Goal: Information Seeking & Learning: Check status

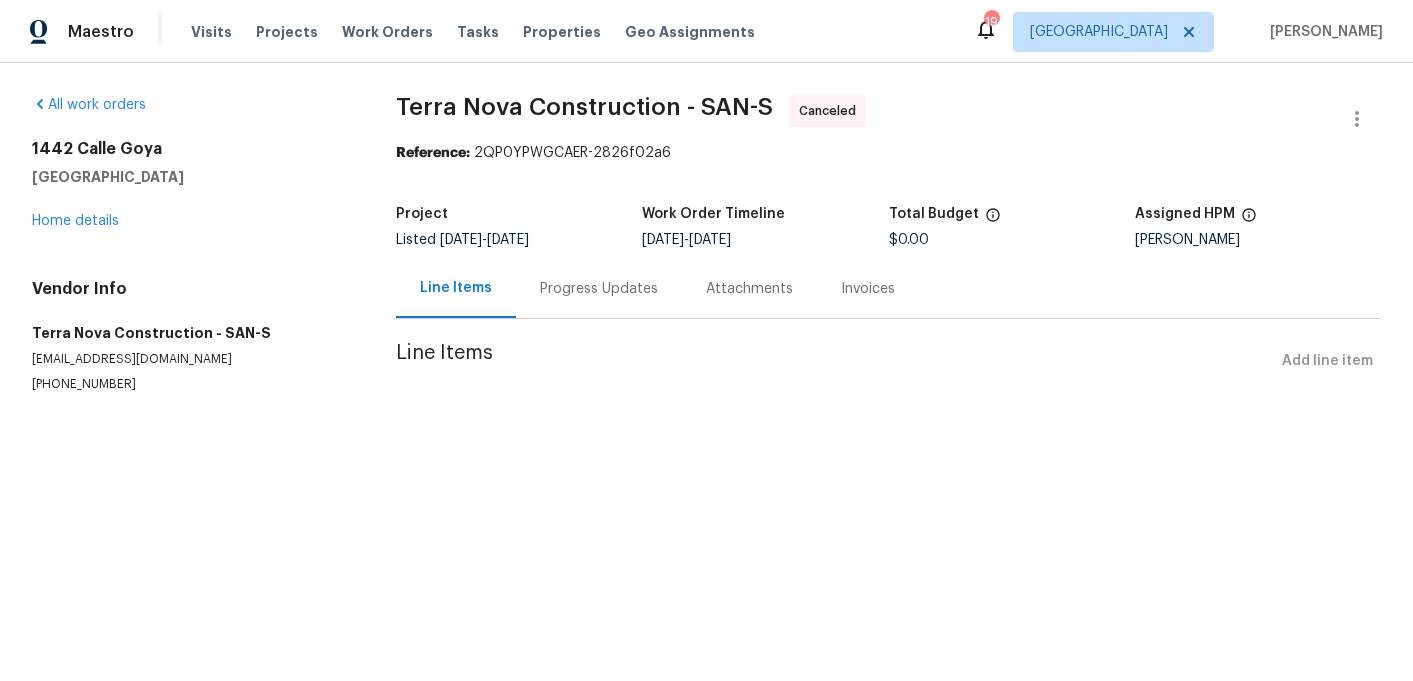
click at [620, 305] on div "Progress Updates" at bounding box center [599, 288] width 166 height 59
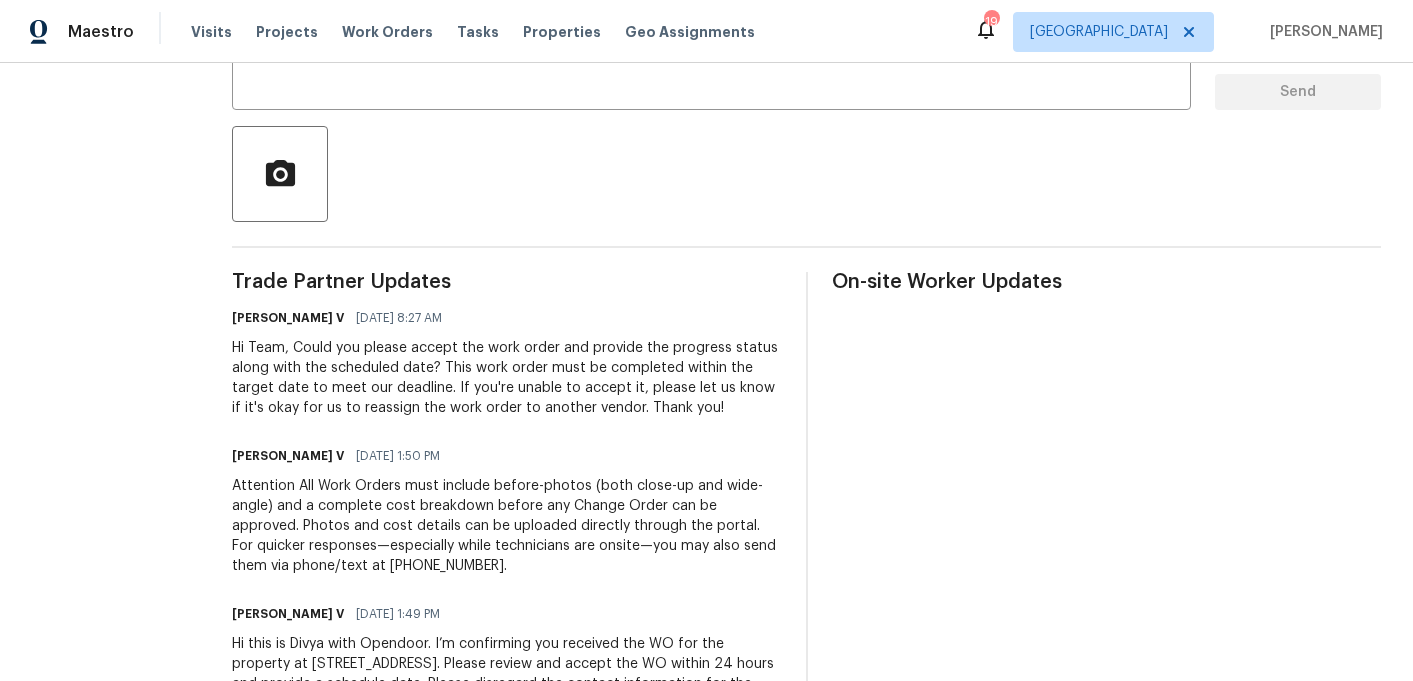
scroll to position [431, 0]
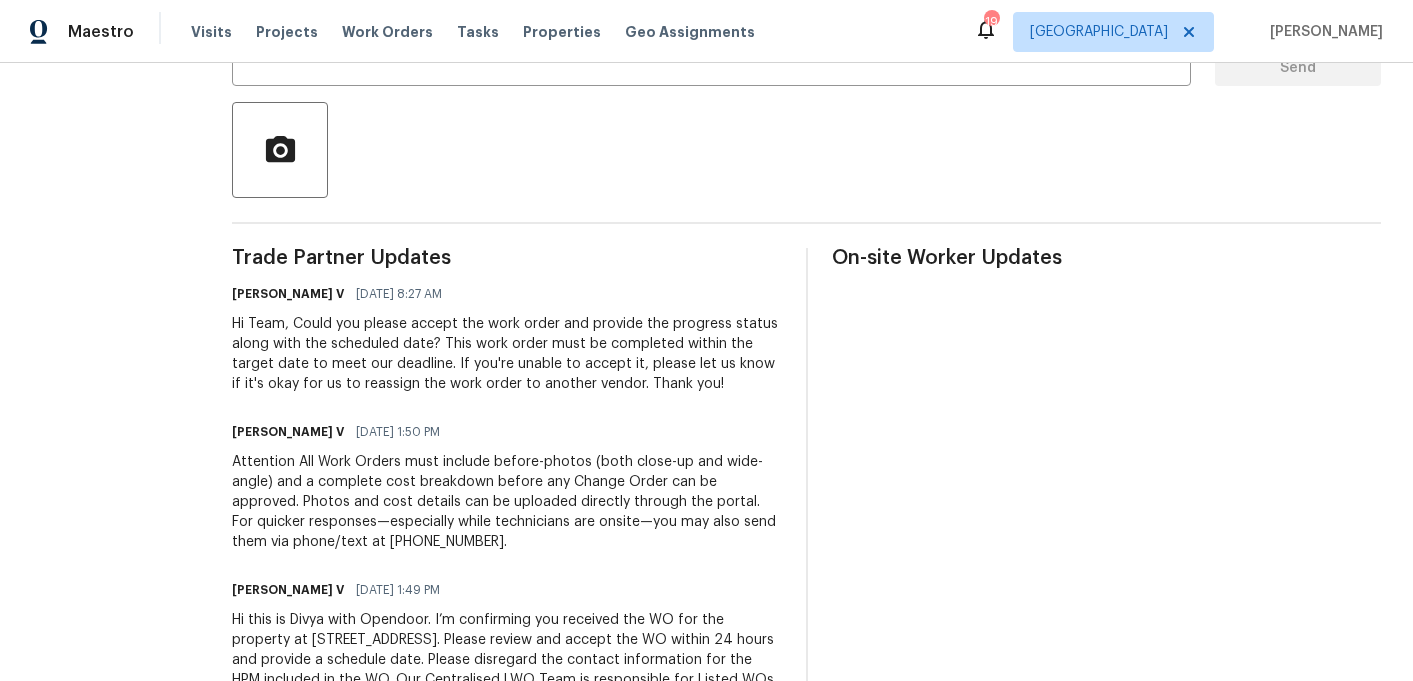
drag, startPoint x: 397, startPoint y: 307, endPoint x: 476, endPoint y: 327, distance: 81.5
click at [477, 327] on div "[PERSON_NAME] V [DATE] 8:27 AM Hi Team, Could you please accept the work order …" at bounding box center [507, 337] width 550 height 114
click at [476, 327] on div "Hi Team, Could you please accept the work order and provide the progress status…" at bounding box center [507, 354] width 550 height 80
click at [454, 354] on div "Hi Team, Could you please accept the work order and provide the progress status…" at bounding box center [507, 354] width 550 height 80
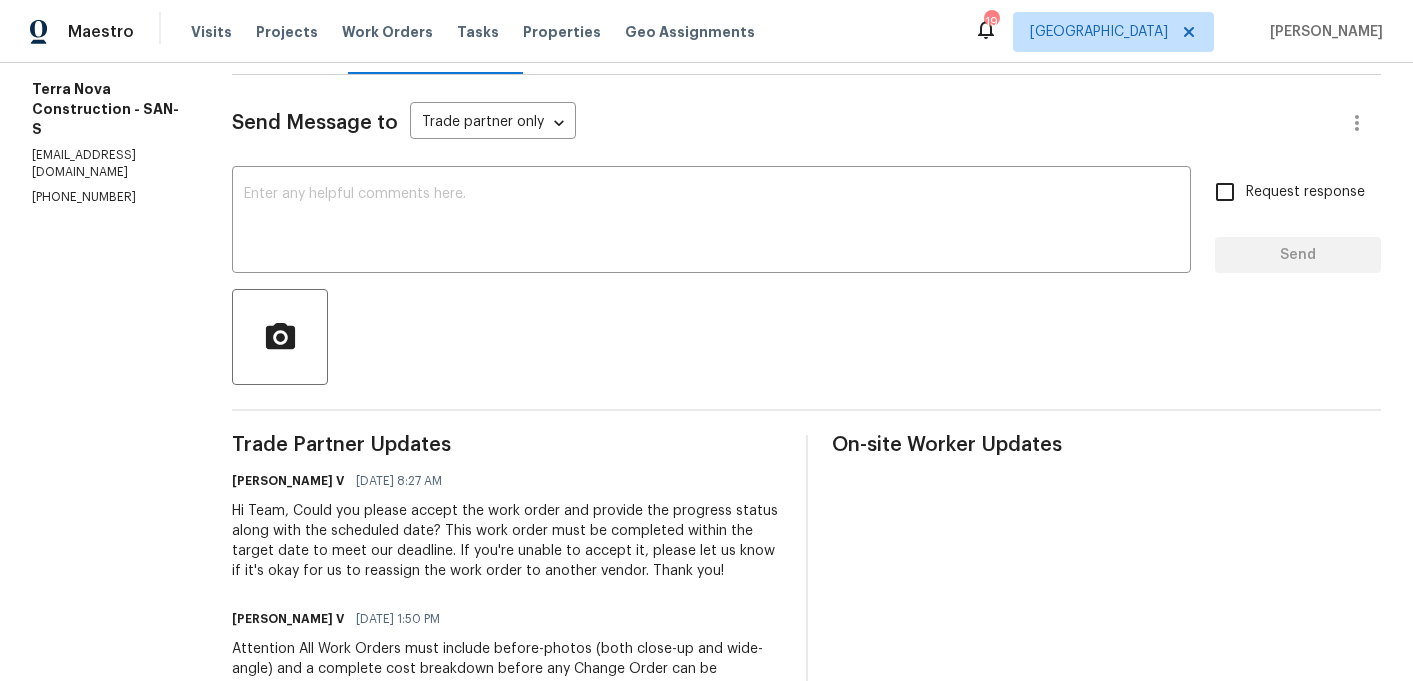
scroll to position [92, 0]
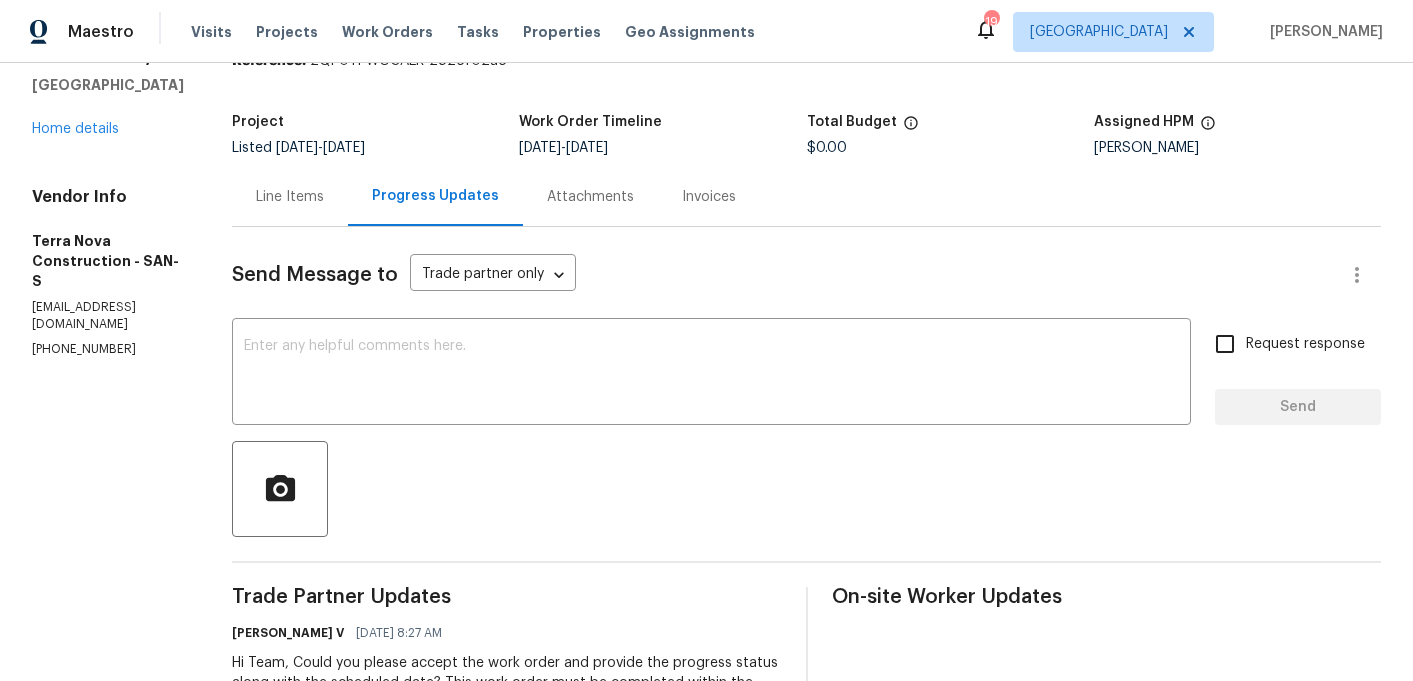
click at [79, 137] on div "[STREET_ADDRESS] Home details" at bounding box center [108, 93] width 152 height 92
click at [77, 130] on link "Home details" at bounding box center [75, 129] width 87 height 14
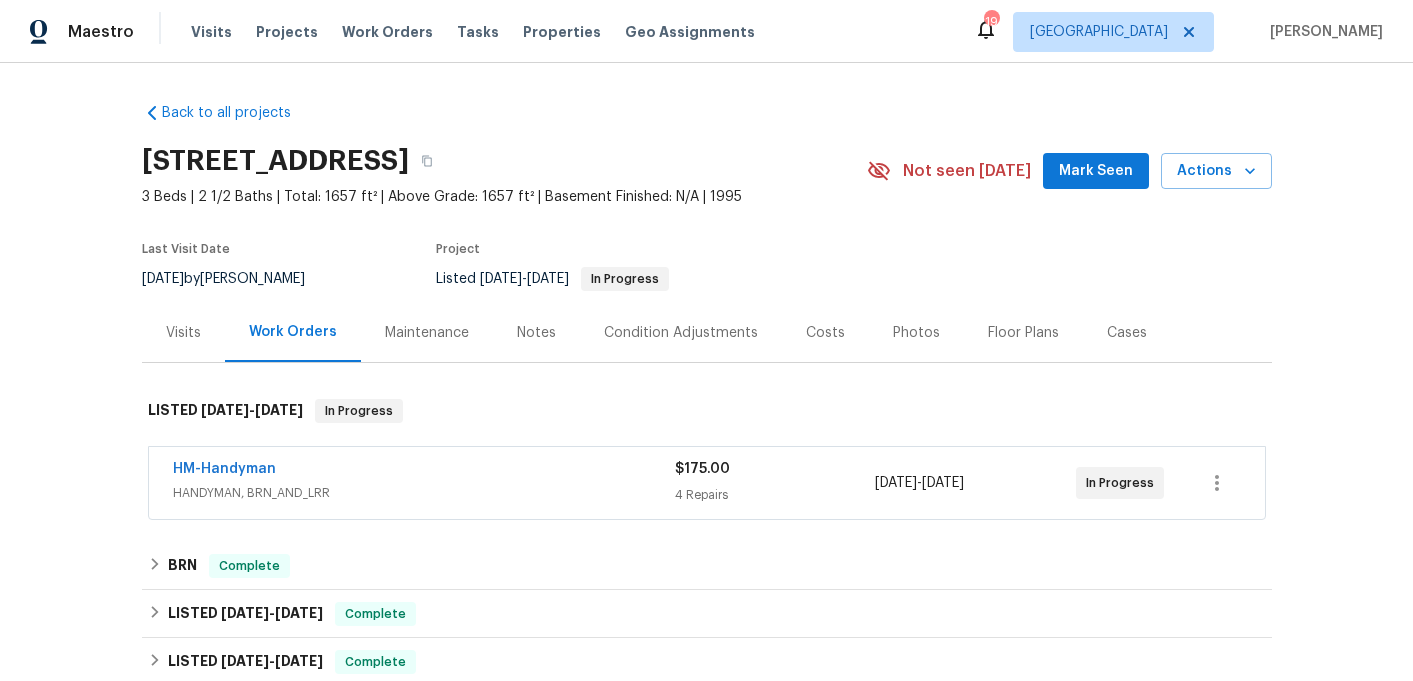
scroll to position [38, 0]
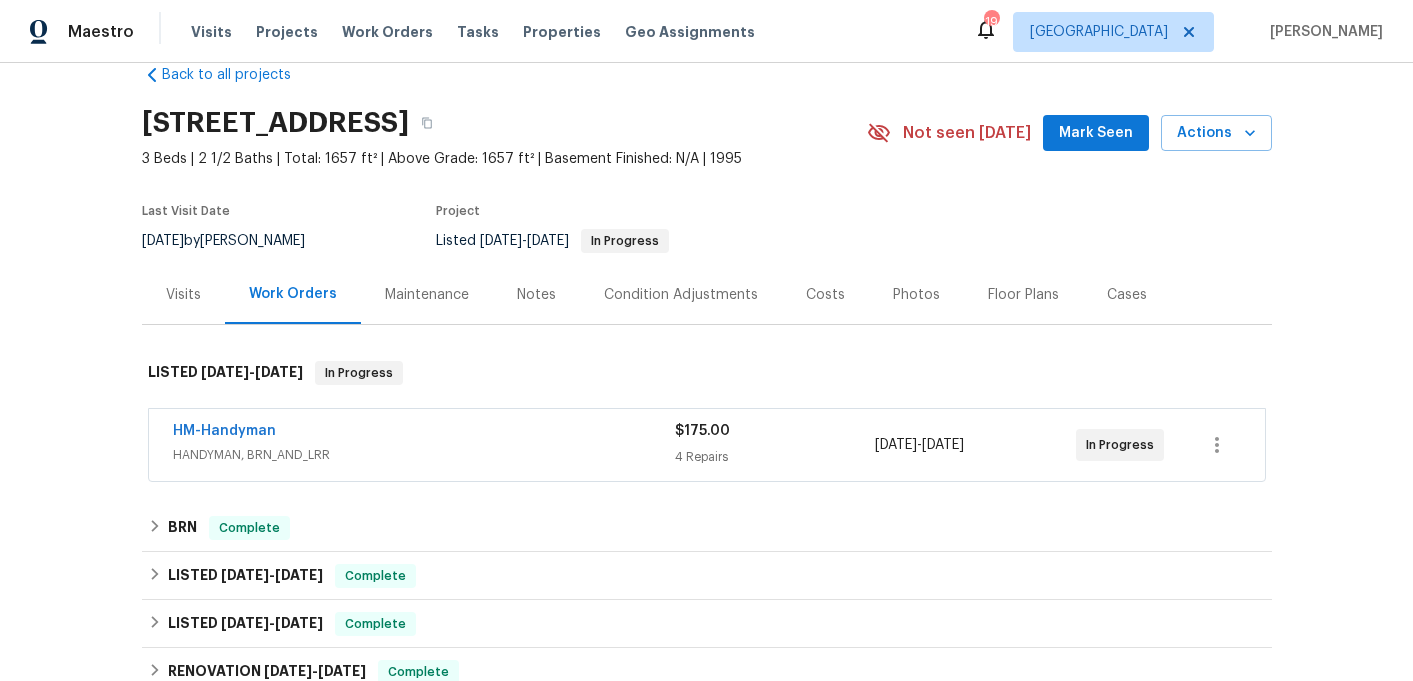
click at [314, 442] on div "HM-Handyman" at bounding box center [424, 433] width 502 height 24
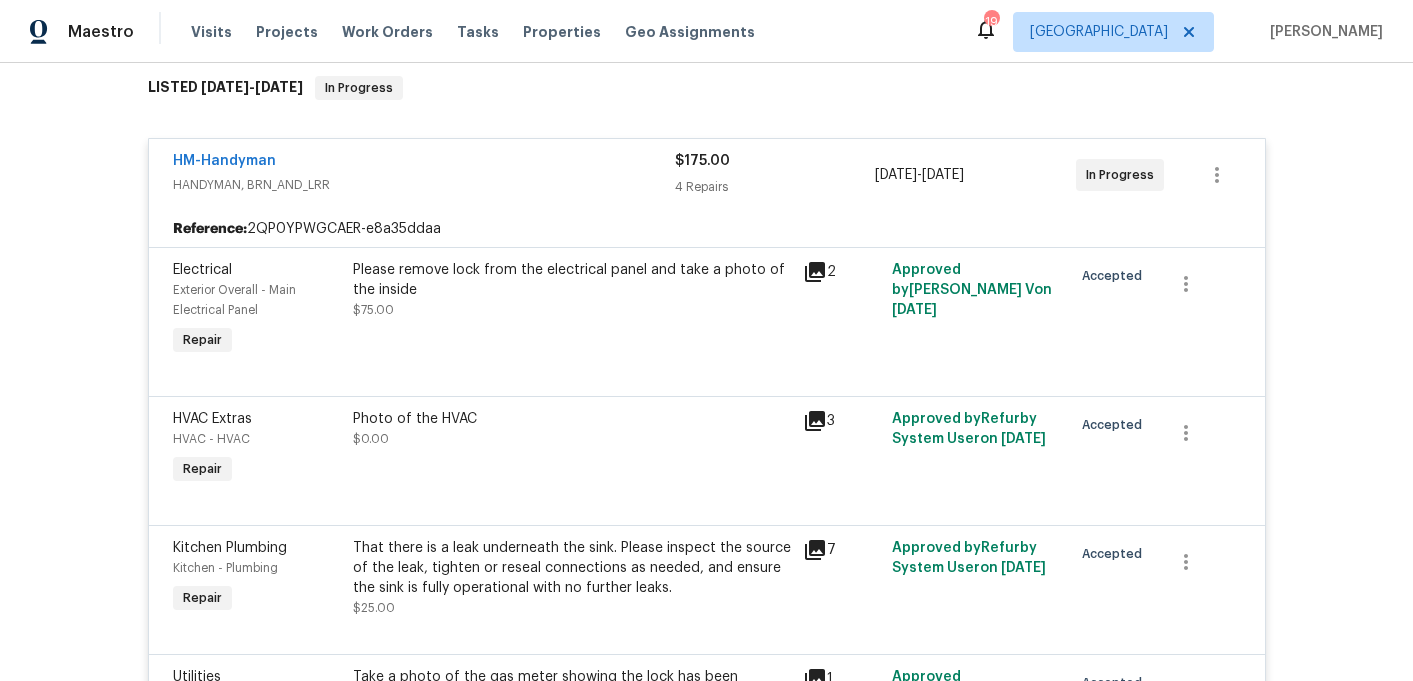
scroll to position [432, 0]
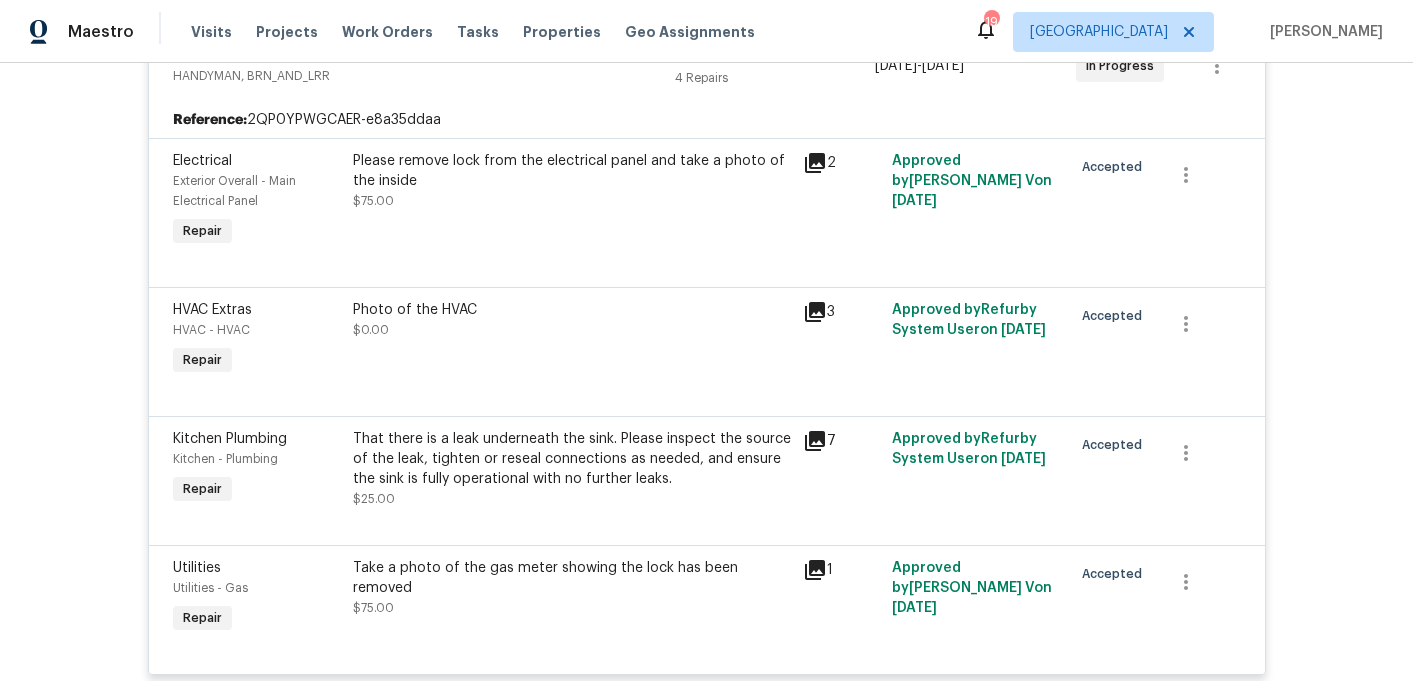
click at [413, 450] on div "That there is a leak underneath the sink. Please inspect the source of the leak…" at bounding box center [572, 459] width 438 height 60
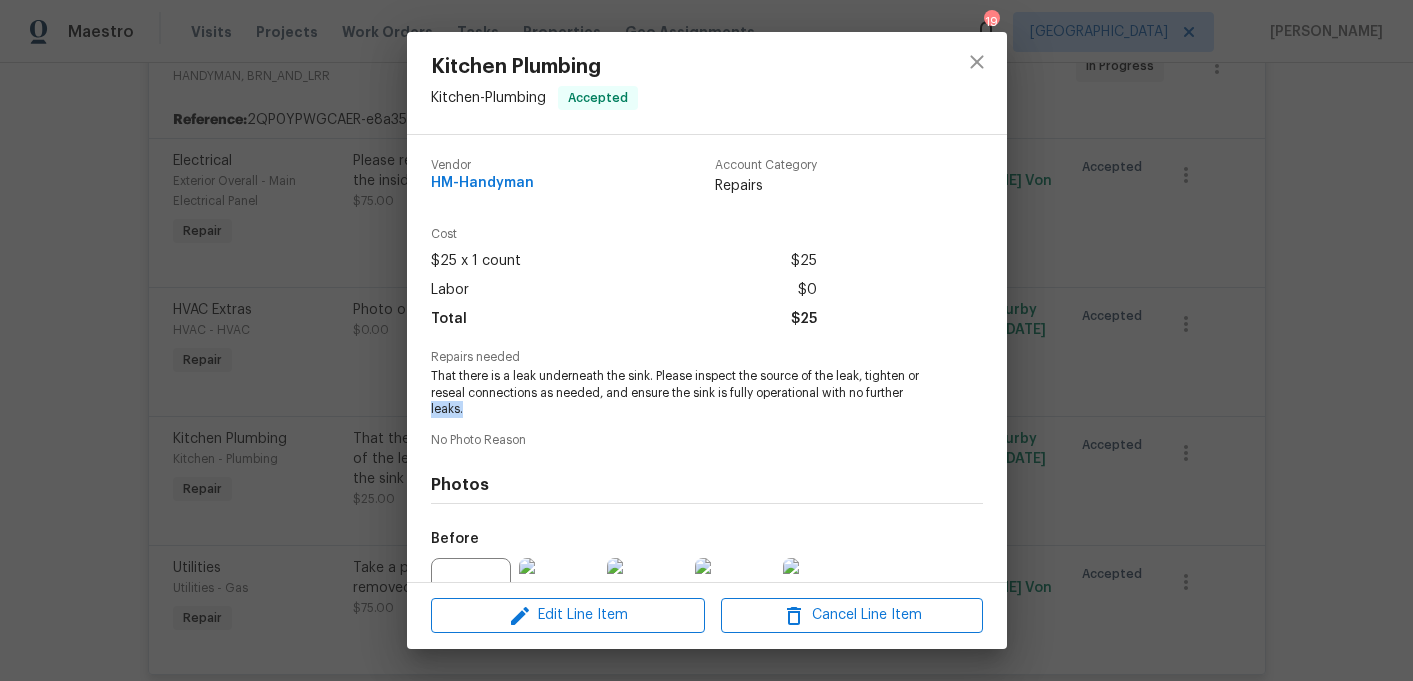
click at [299, 418] on div "Kitchen Plumbing Kitchen - Plumbing Accepted Vendor HM-Handyman Account Categor…" at bounding box center [706, 340] width 1413 height 681
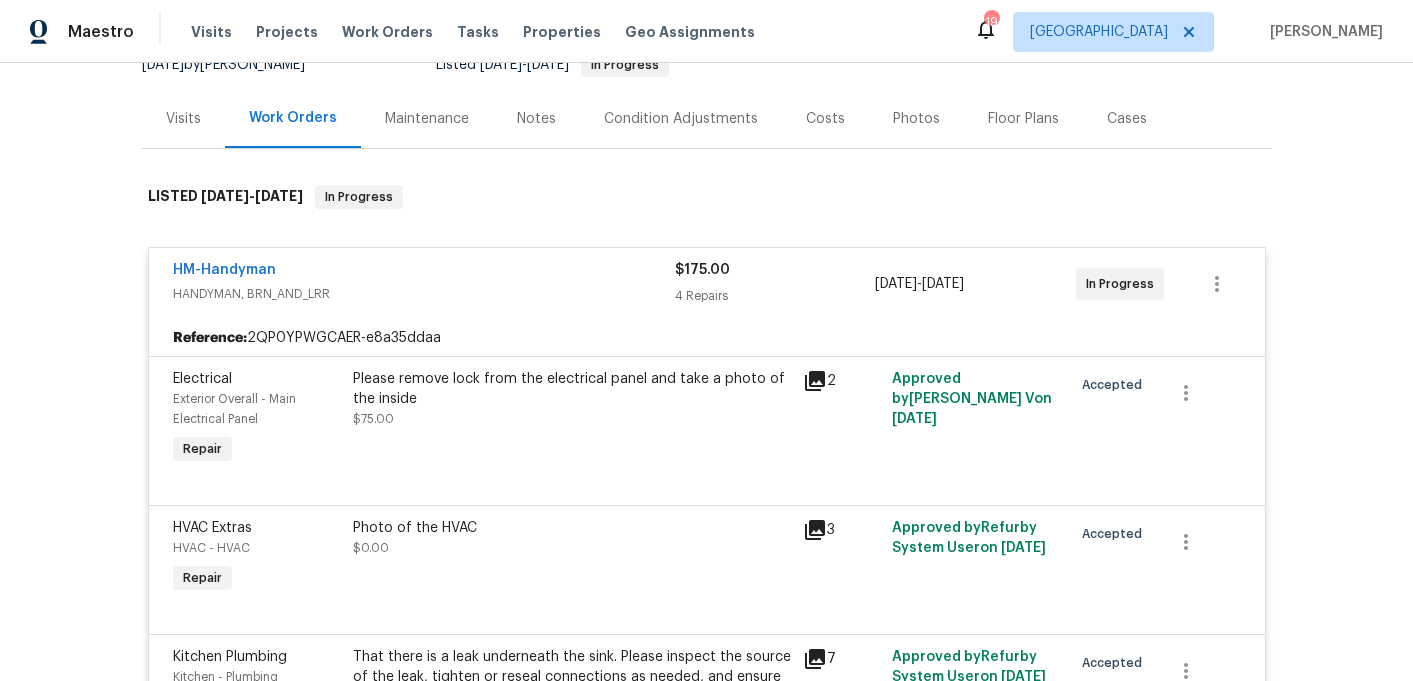
scroll to position [89, 0]
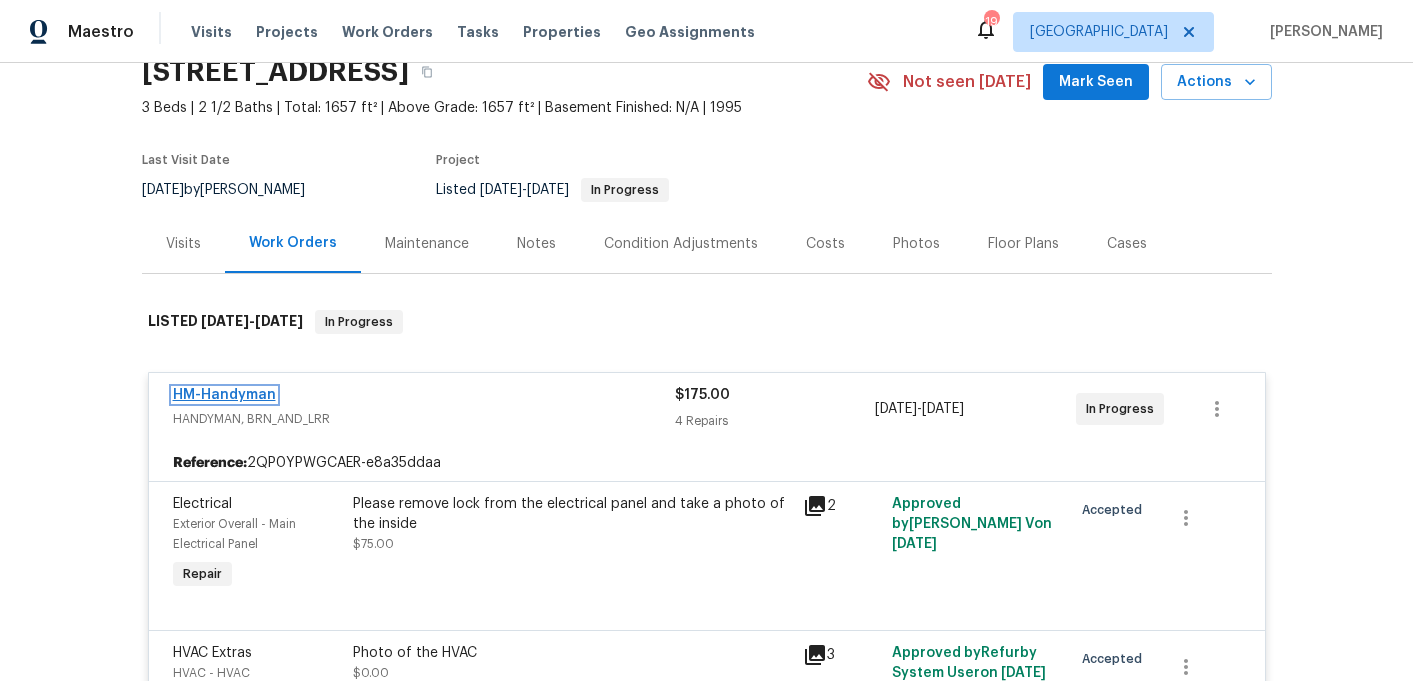
click at [260, 400] on link "HM-Handyman" at bounding box center [224, 395] width 103 height 14
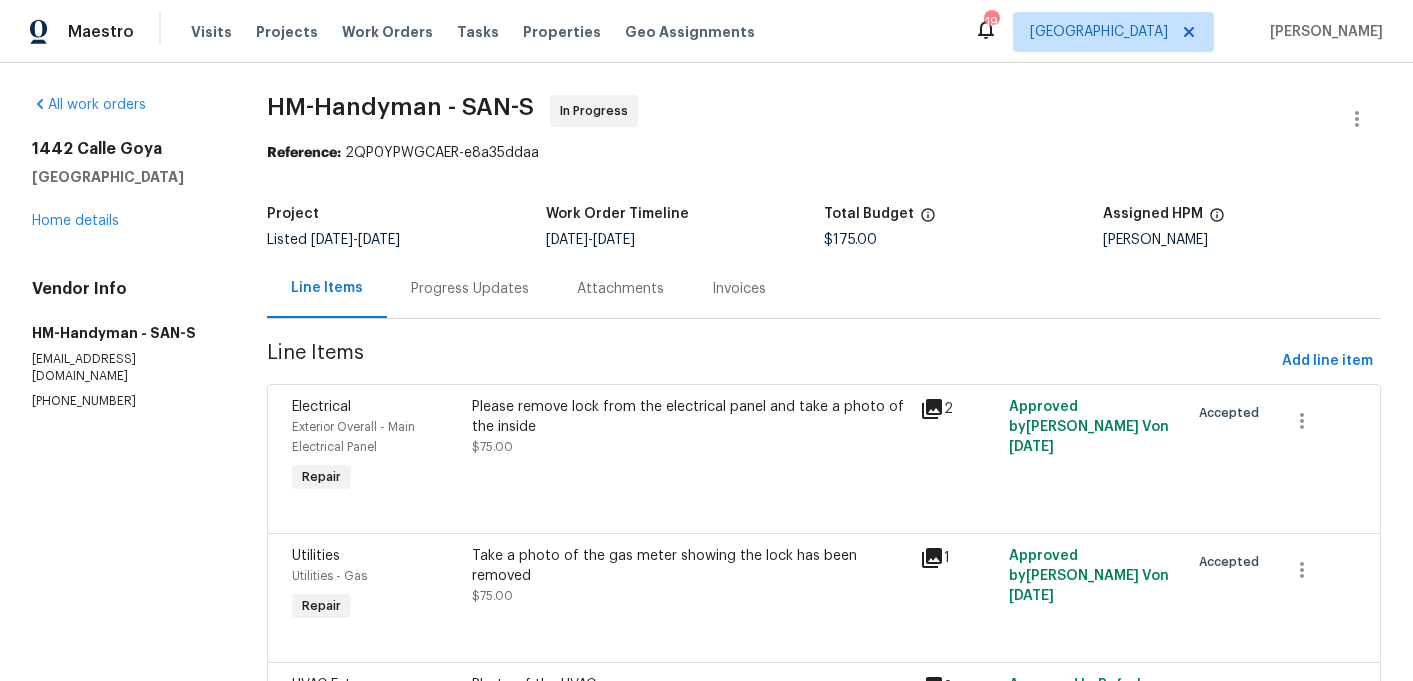
click at [449, 300] on div "Progress Updates" at bounding box center [470, 288] width 166 height 59
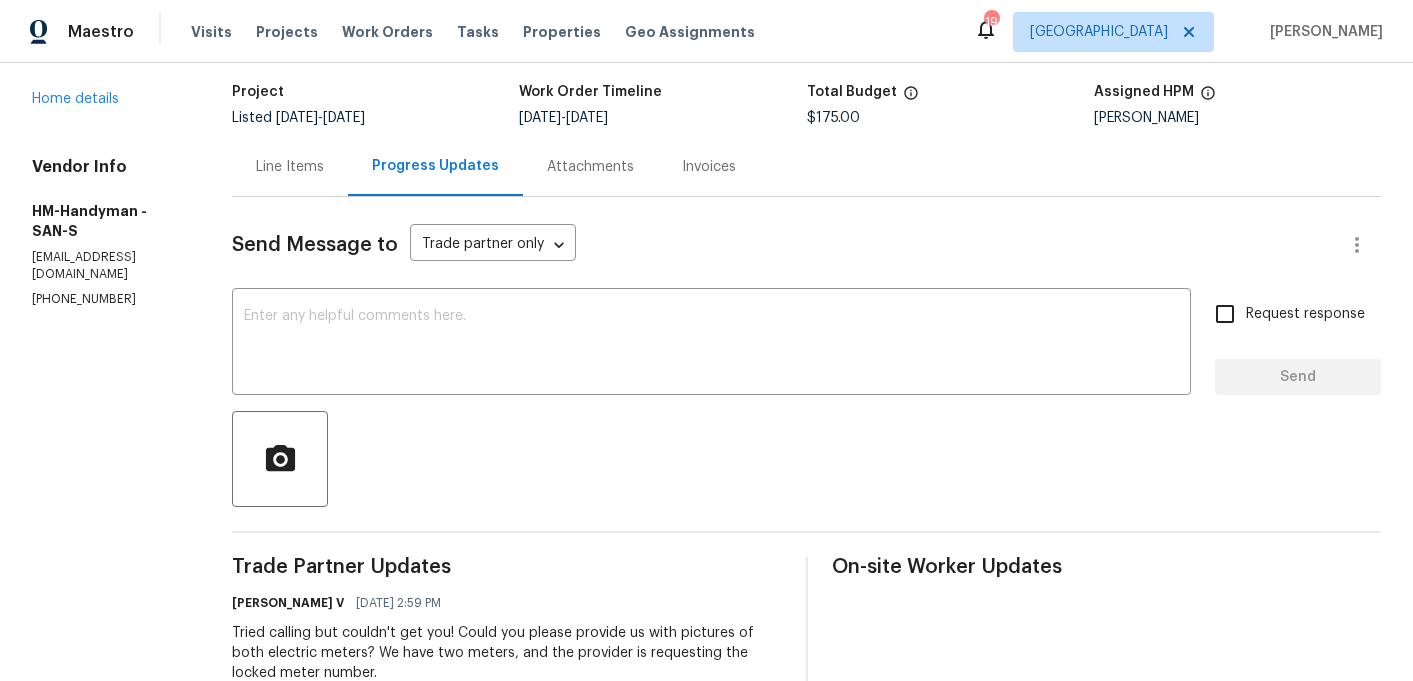
scroll to position [273, 0]
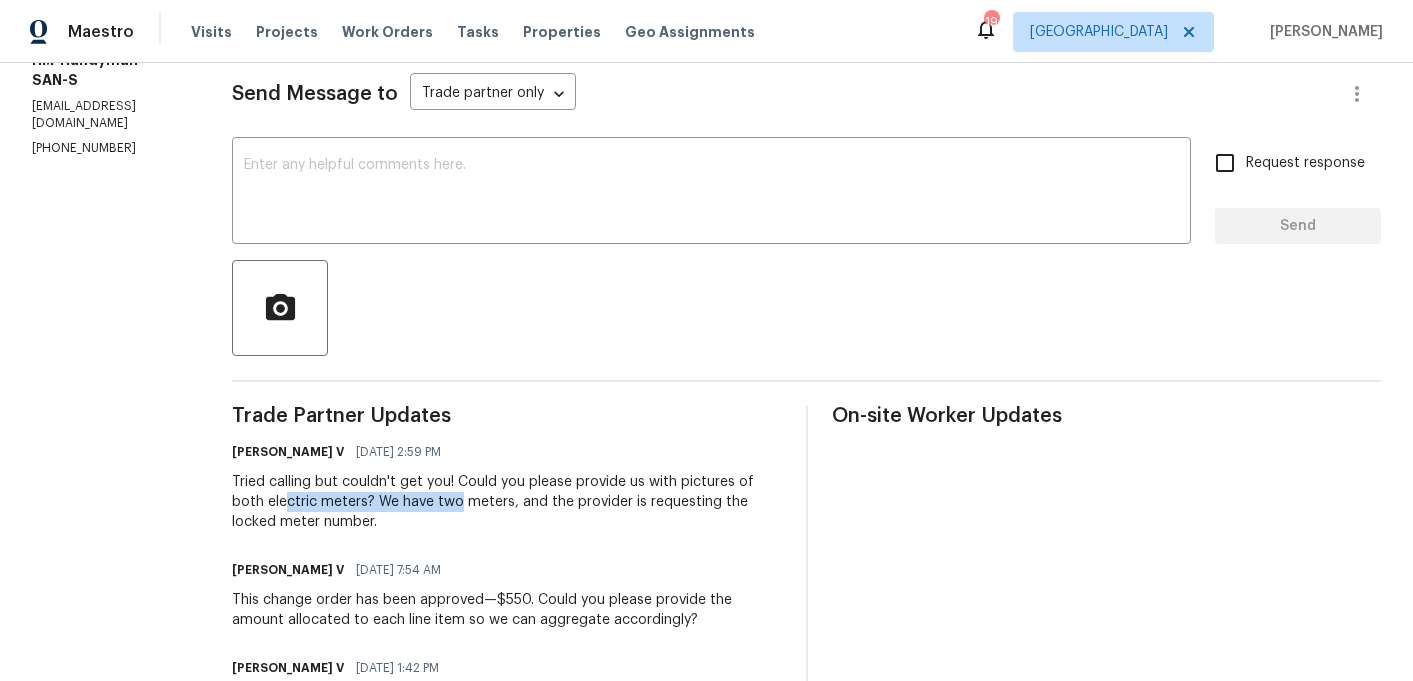
drag, startPoint x: 311, startPoint y: 496, endPoint x: 475, endPoint y: 493, distance: 164.0
click at [477, 493] on div "Tried calling but couldn't get you! Could you please provide us with pictures o…" at bounding box center [507, 502] width 550 height 60
click at [475, 493] on div "Tried calling but couldn't get you! Could you please provide us with pictures o…" at bounding box center [507, 502] width 550 height 60
drag, startPoint x: 511, startPoint y: 490, endPoint x: 593, endPoint y: 489, distance: 82.0
click at [593, 489] on div "Tried calling but couldn't get you! Could you please provide us with pictures o…" at bounding box center [507, 502] width 550 height 60
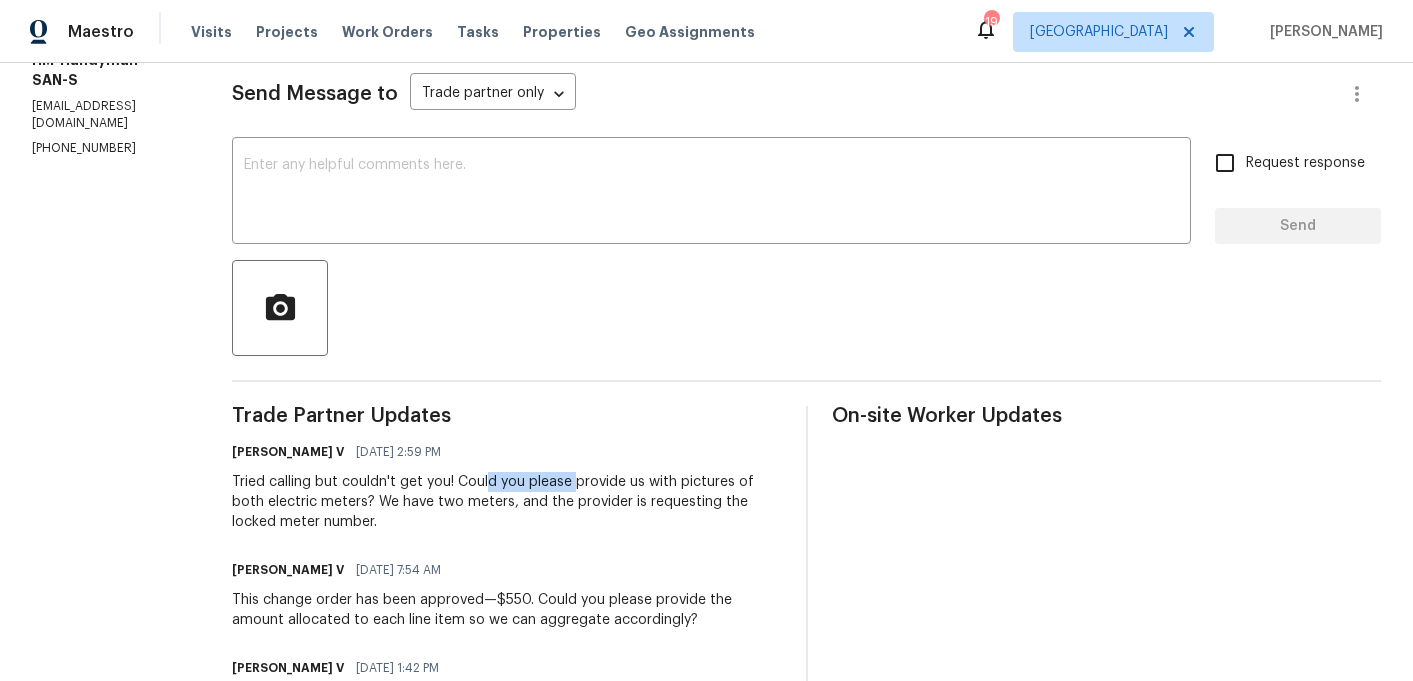
click at [593, 489] on div "Tried calling but couldn't get you! Could you please provide us with pictures o…" at bounding box center [507, 502] width 550 height 60
drag, startPoint x: 332, startPoint y: 502, endPoint x: 444, endPoint y: 502, distance: 112.0
click at [444, 502] on div "Tried calling but couldn't get you! Could you please provide us with pictures o…" at bounding box center [507, 502] width 550 height 60
click at [443, 502] on div "Tried calling but couldn't get you! Could you please provide us with pictures o…" at bounding box center [507, 502] width 550 height 60
drag, startPoint x: 513, startPoint y: 502, endPoint x: 608, endPoint y: 503, distance: 95.0
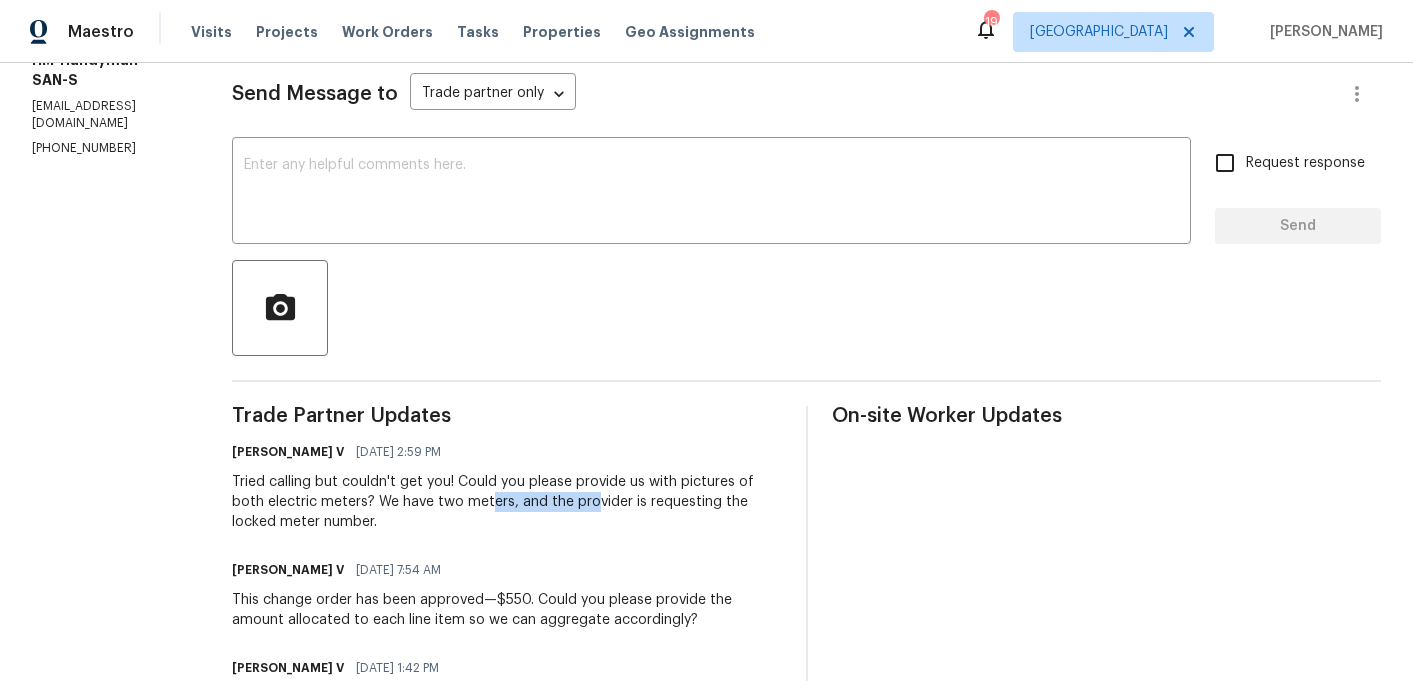
click at [611, 506] on div "Tried calling but couldn't get you! Could you please provide us with pictures o…" at bounding box center [507, 502] width 550 height 60
click at [608, 503] on div "Tried calling but couldn't get you! Could you please provide us with pictures o…" at bounding box center [507, 502] width 550 height 60
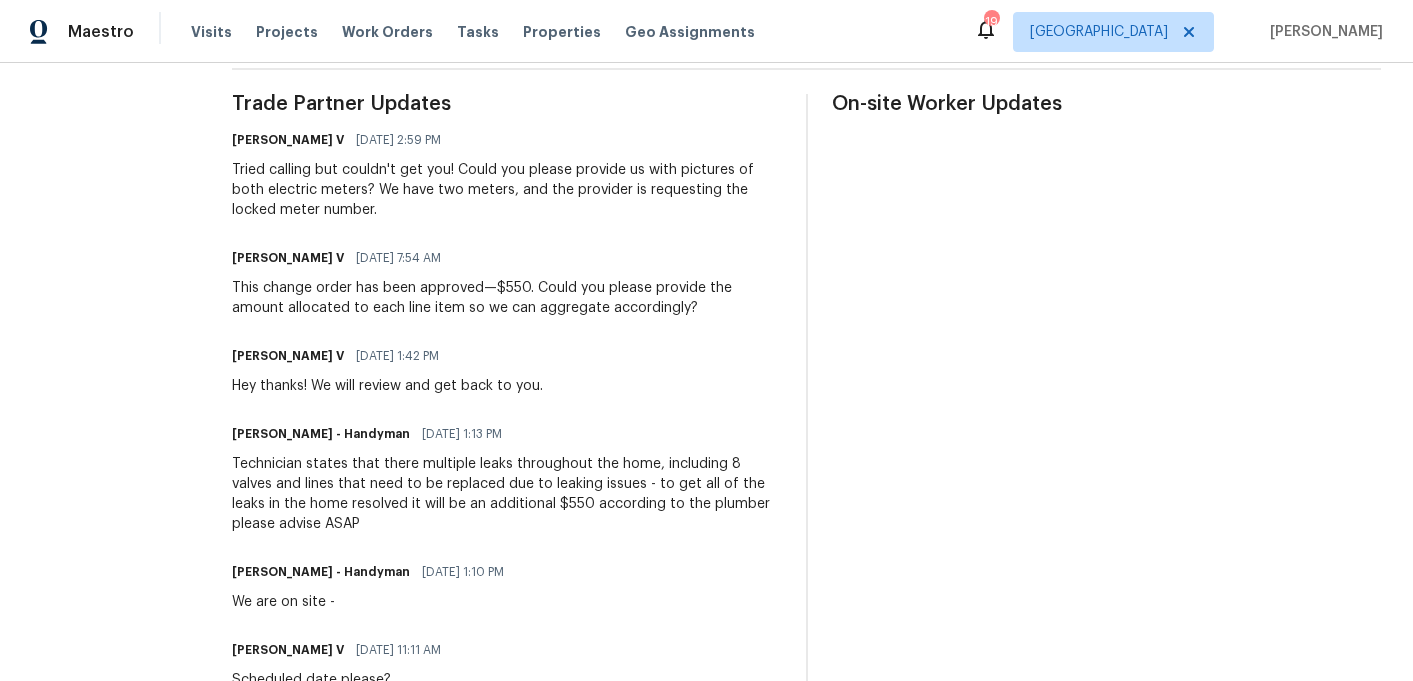
scroll to position [588, 0]
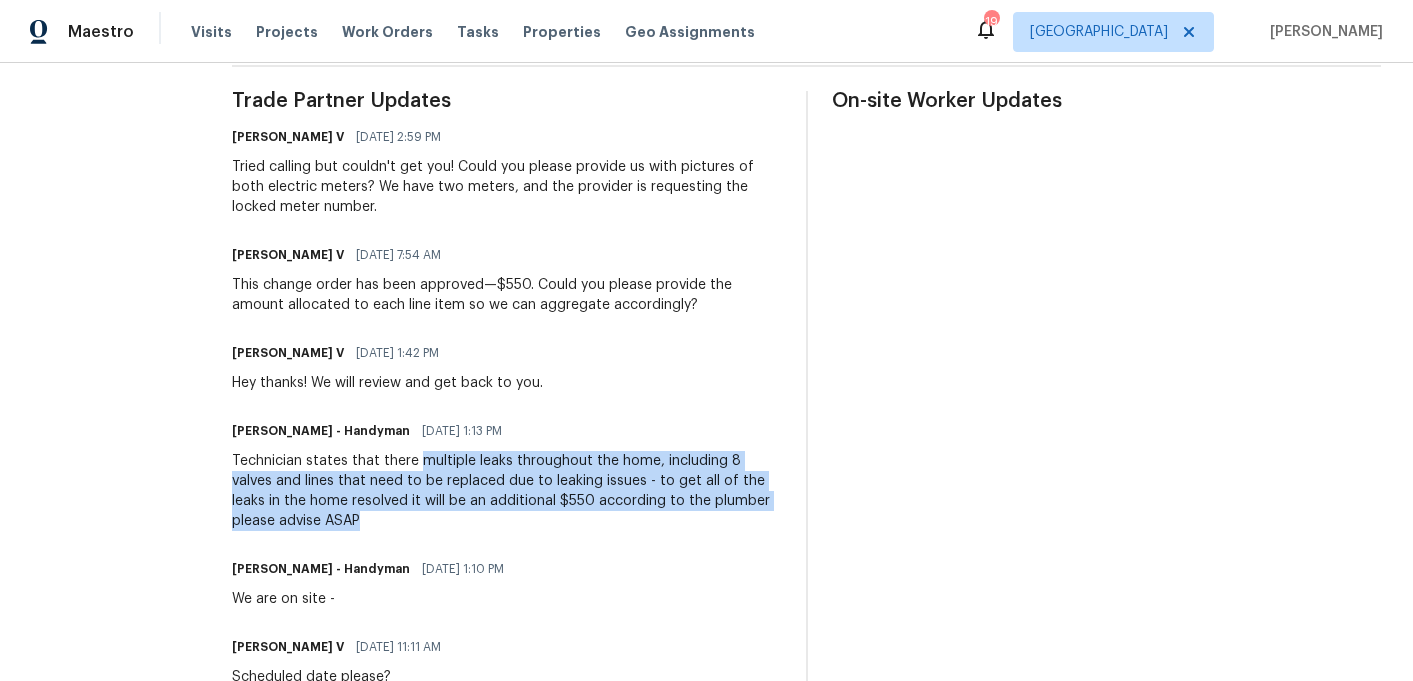
drag, startPoint x: 508, startPoint y: 522, endPoint x: 439, endPoint y: 460, distance: 92.8
click at [439, 460] on div "Technician states that there multiple leaks throughout the home, including 8 va…" at bounding box center [507, 491] width 550 height 80
copy div "multiple leaks throughout the home, including 8 valves and lines that need to b…"
